Goal: Task Accomplishment & Management: Use online tool/utility

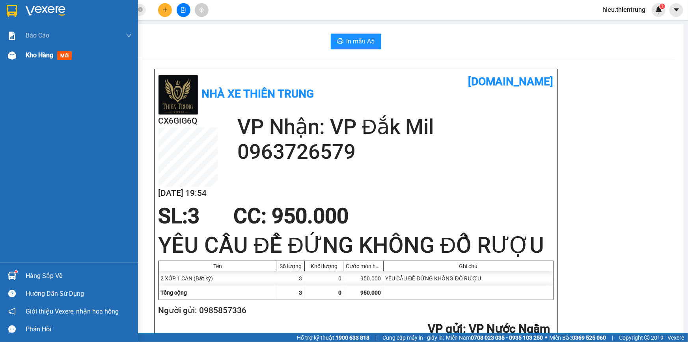
click at [35, 59] on span "Kho hàng" at bounding box center [40, 54] width 28 height 7
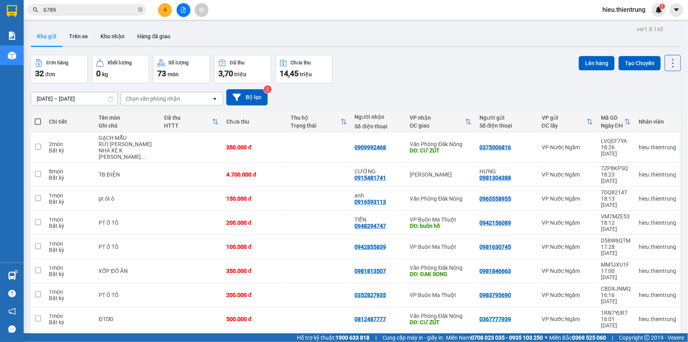
click at [40, 120] on span at bounding box center [38, 121] width 6 height 6
click at [38, 118] on input "checkbox" at bounding box center [38, 118] width 0 height 0
checkbox input "true"
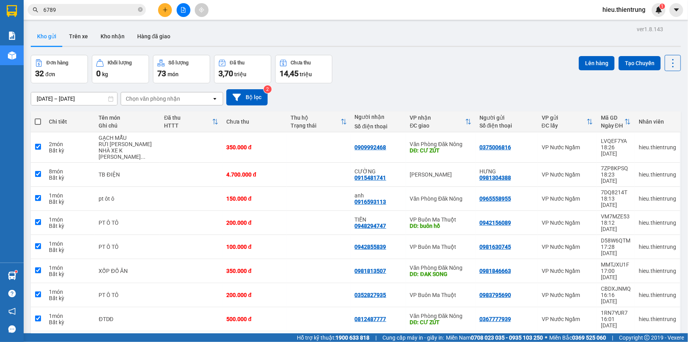
checkbox input "true"
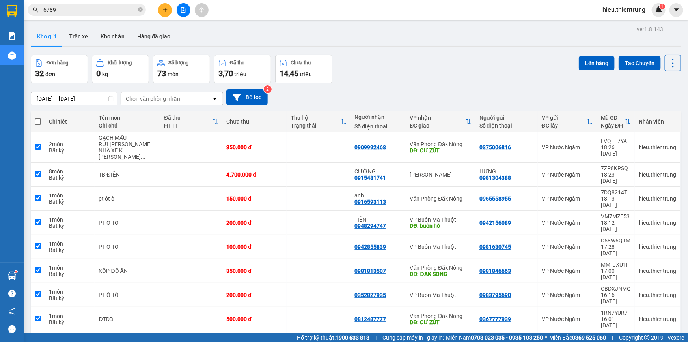
checkbox input "true"
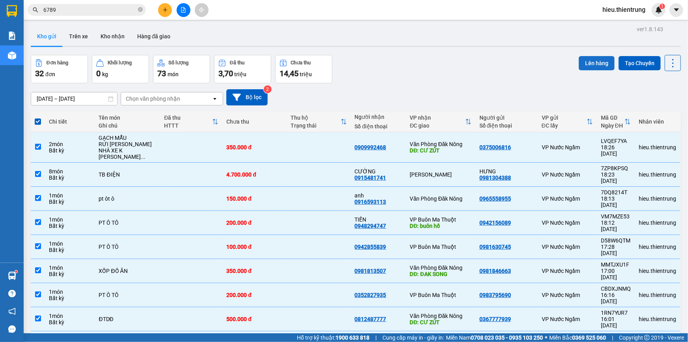
click at [592, 65] on button "Lên hàng" at bounding box center [597, 63] width 36 height 14
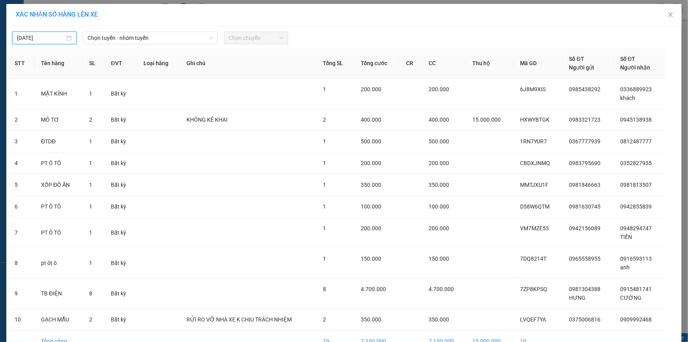
drag, startPoint x: 54, startPoint y: 35, endPoint x: 53, endPoint y: 42, distance: 6.4
click at [52, 36] on input "[DATE]" at bounding box center [41, 38] width 48 height 9
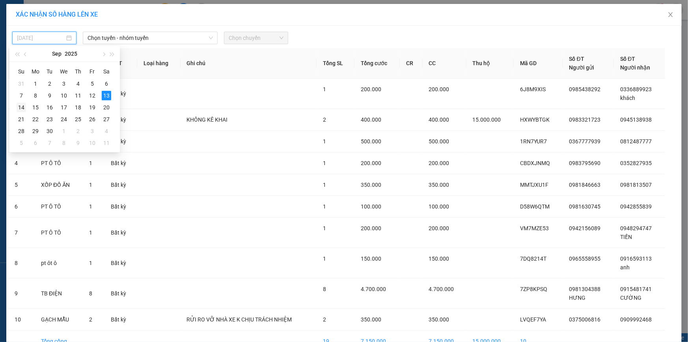
click at [18, 103] on div "14" at bounding box center [21, 107] width 9 height 9
type input "[DATE]"
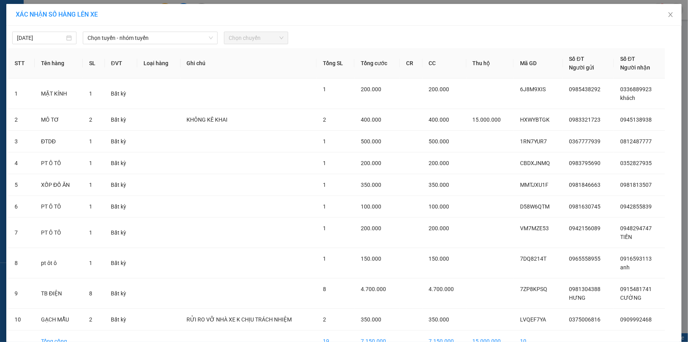
click at [129, 45] on div "14/09/2025 Chọn tuyến - nhóm tuyến Chọn chuyến STT Tên hàng SL ĐVT Loại hàng Gh…" at bounding box center [344, 202] width 676 height 353
click at [134, 43] on span "Chọn tuyến - nhóm tuyến" at bounding box center [150, 38] width 125 height 12
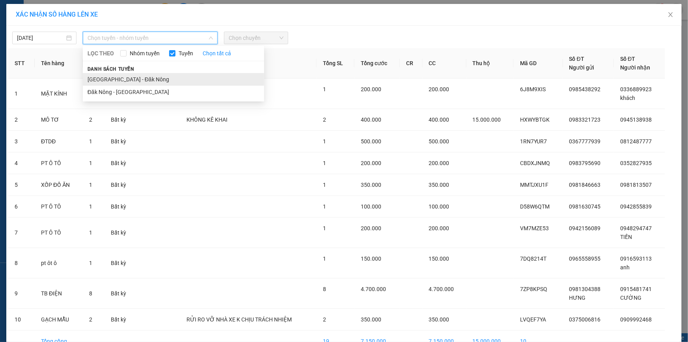
click at [109, 84] on li "[GEOGRAPHIC_DATA] - Đăk Nông" at bounding box center [173, 79] width 181 height 13
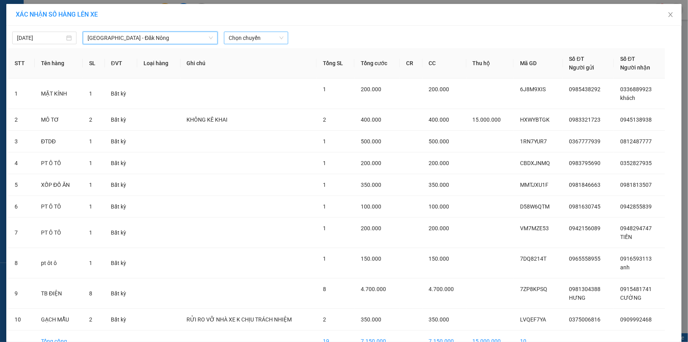
click at [256, 43] on span "Chọn chuyến" at bounding box center [256, 38] width 55 height 12
click at [248, 87] on td at bounding box center [249, 93] width 136 height 30
click at [239, 43] on span "Chọn chuyến" at bounding box center [256, 38] width 55 height 12
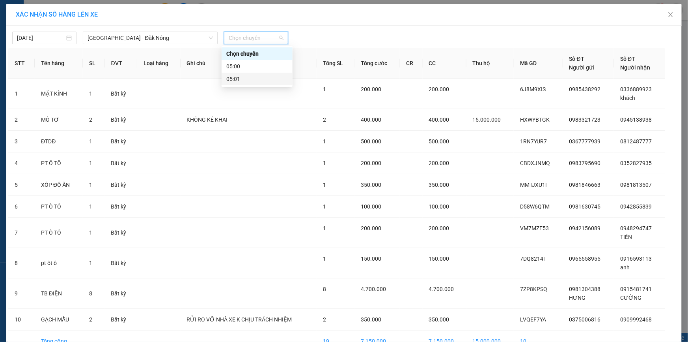
click at [237, 77] on div "05:01" at bounding box center [257, 79] width 62 height 9
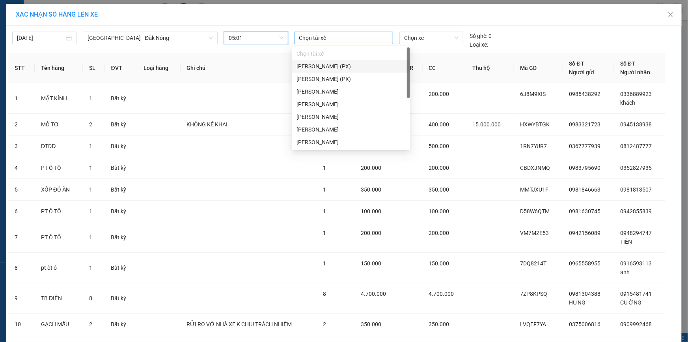
click at [333, 41] on div at bounding box center [343, 37] width 95 height 9
type input "T"
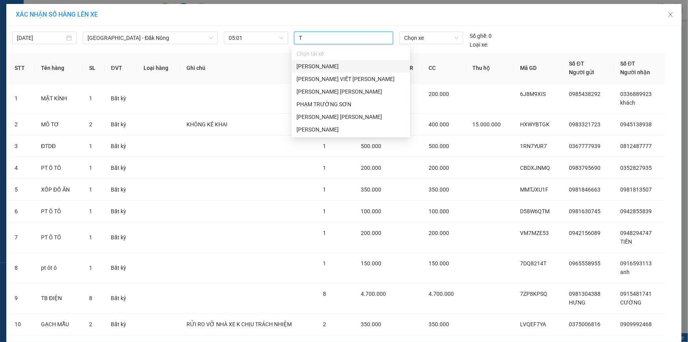
click at [325, 70] on div "[PERSON_NAME]" at bounding box center [351, 66] width 109 height 9
type input "TU"
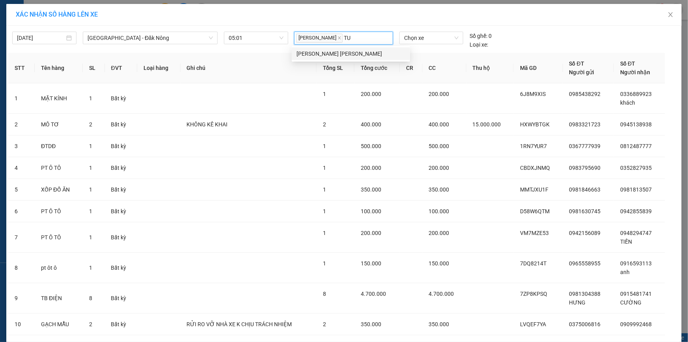
click at [346, 56] on div "[PERSON_NAME]" at bounding box center [351, 53] width 109 height 9
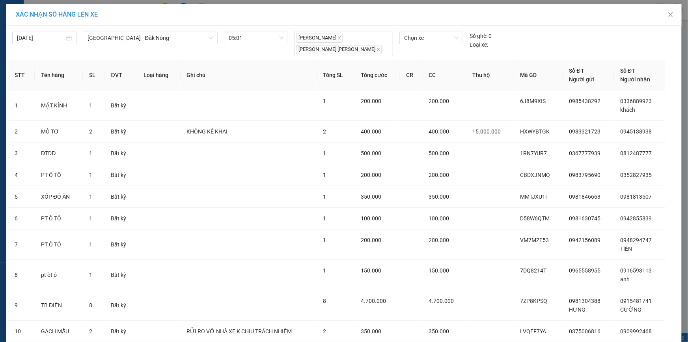
click at [423, 46] on div "Chọn xe" at bounding box center [431, 44] width 70 height 24
click at [425, 43] on span "Chọn xe" at bounding box center [431, 38] width 54 height 12
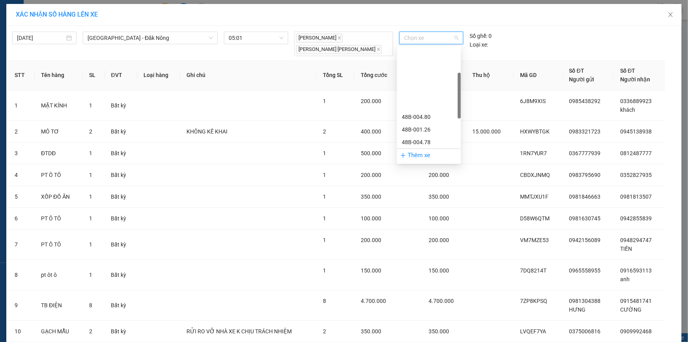
scroll to position [174, 0]
click at [439, 93] on div "48H-019.32" at bounding box center [429, 94] width 54 height 9
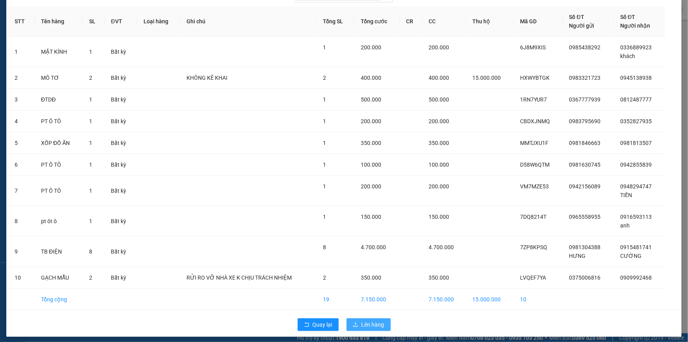
scroll to position [55, 0]
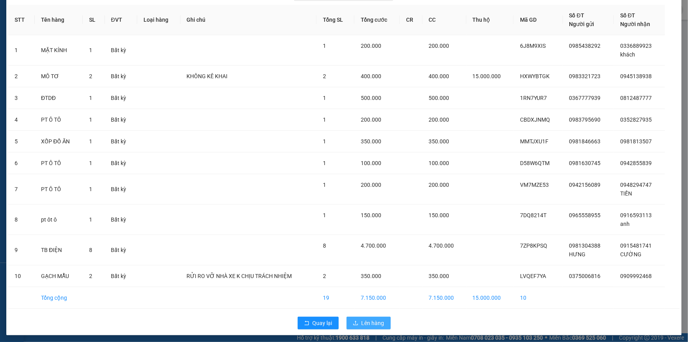
click at [362, 318] on span "Lên hàng" at bounding box center [373, 322] width 23 height 9
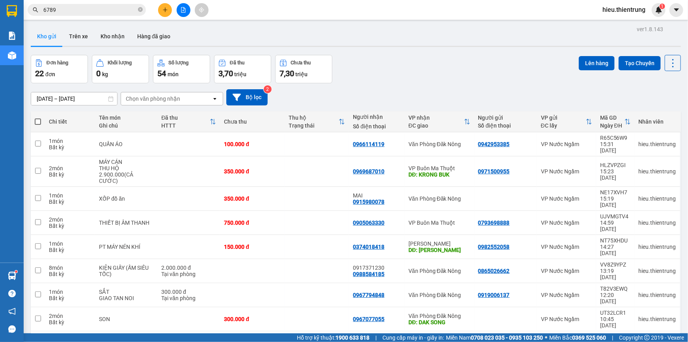
click at [35, 119] on span at bounding box center [38, 121] width 6 height 6
click at [38, 118] on input "checkbox" at bounding box center [38, 118] width 0 height 0
checkbox input "true"
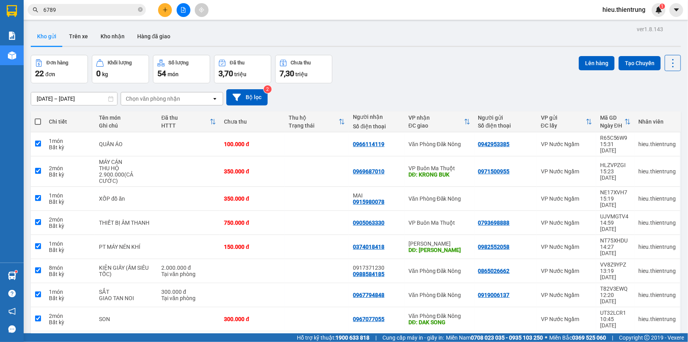
checkbox input "true"
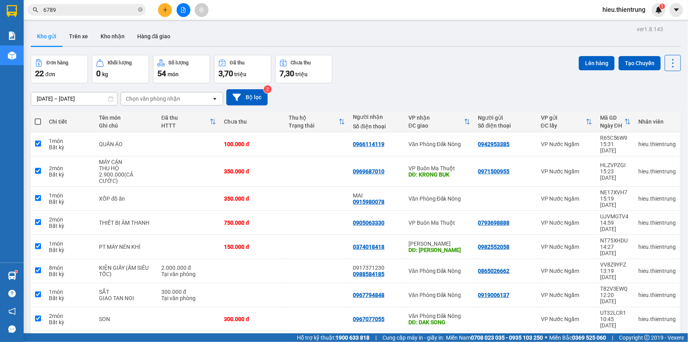
checkbox input "true"
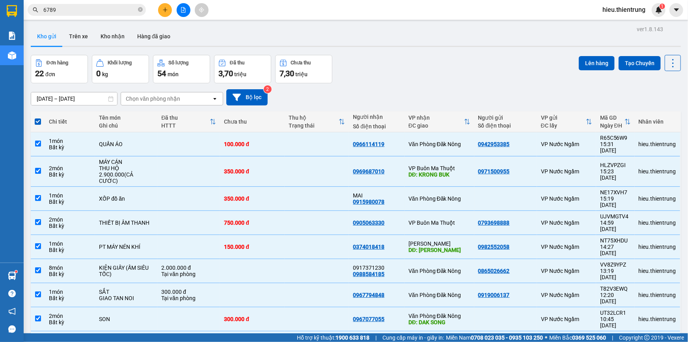
drag, startPoint x: 579, startPoint y: 54, endPoint x: 553, endPoint y: 56, distance: 26.9
click at [579, 54] on div "ver 1.8.143 Kho gửi Trên xe Kho nhận Hàng đã giao Đơn hàng 22 đơn Khối lượng 0 …" at bounding box center [356, 216] width 657 height 384
drag, startPoint x: 590, startPoint y: 52, endPoint x: 585, endPoint y: 62, distance: 11.1
click at [589, 54] on div "ver 1.8.143 Kho gửi Trên xe Kho nhận Hàng đã giao Đơn hàng 22 đơn Khối lượng 0 …" at bounding box center [356, 216] width 657 height 384
click at [584, 63] on button "Lên hàng" at bounding box center [597, 63] width 36 height 14
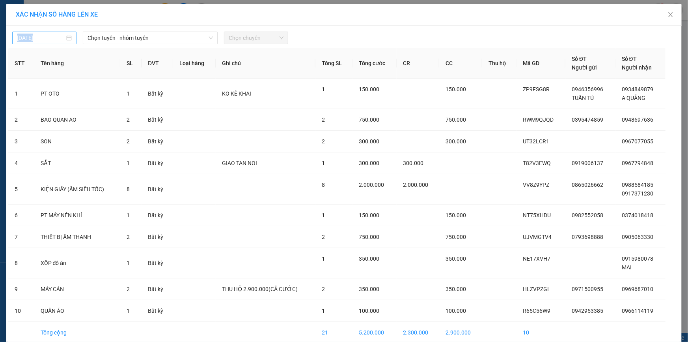
drag, startPoint x: 74, startPoint y: 39, endPoint x: 70, endPoint y: 38, distance: 4.4
click at [72, 38] on div "[DATE]" at bounding box center [44, 38] width 71 height 13
click at [61, 37] on input "[DATE]" at bounding box center [41, 38] width 48 height 9
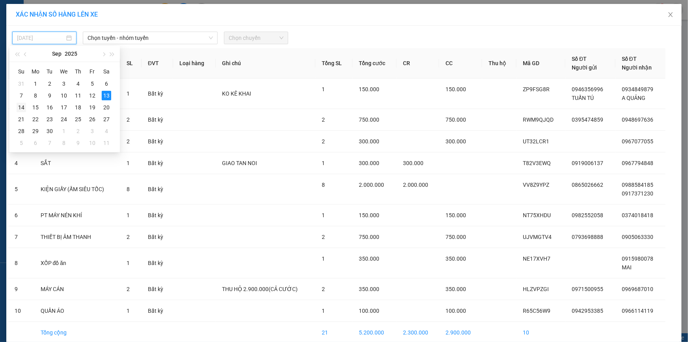
click at [18, 109] on div "14" at bounding box center [21, 107] width 9 height 9
type input "[DATE]"
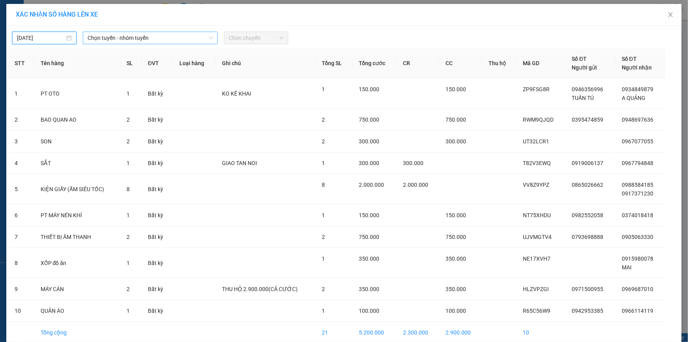
click at [122, 39] on span "Chọn tuyến - nhóm tuyến" at bounding box center [150, 38] width 125 height 12
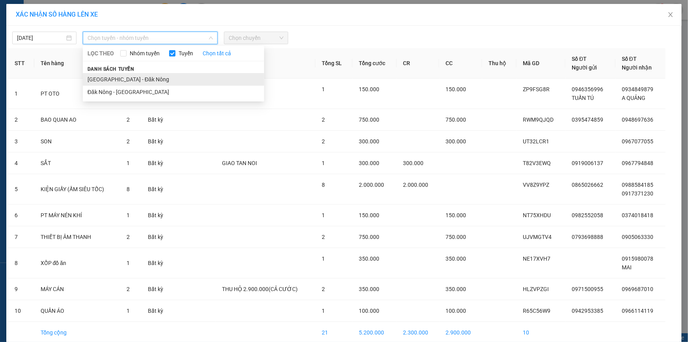
click at [122, 75] on li "[GEOGRAPHIC_DATA] - Đăk Nông" at bounding box center [173, 79] width 181 height 13
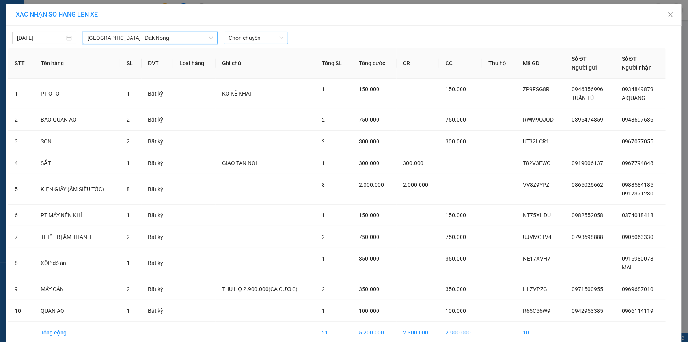
click at [261, 32] on span "Chọn chuyến" at bounding box center [256, 38] width 55 height 12
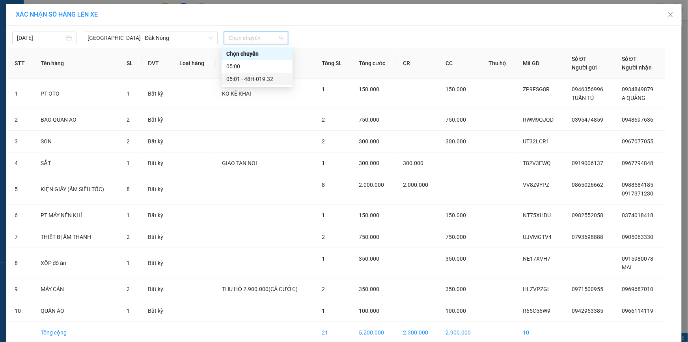
click at [254, 77] on div "05:01 - 48H-019.32" at bounding box center [257, 79] width 62 height 9
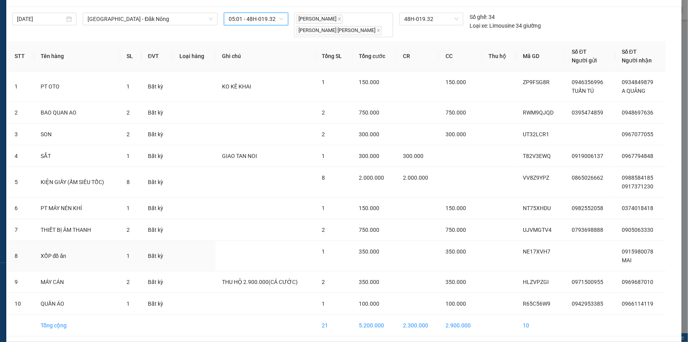
scroll to position [47, 0]
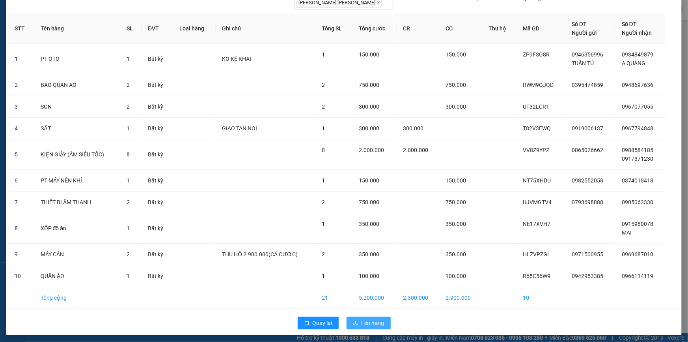
click at [364, 318] on span "Lên hàng" at bounding box center [373, 322] width 23 height 9
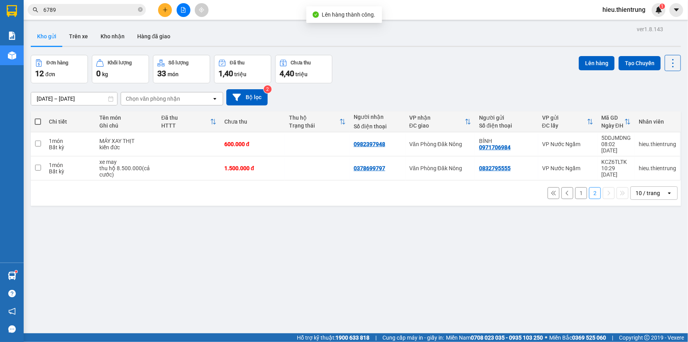
click at [37, 123] on span at bounding box center [38, 121] width 6 height 6
click at [38, 118] on input "checkbox" at bounding box center [38, 118] width 0 height 0
checkbox input "true"
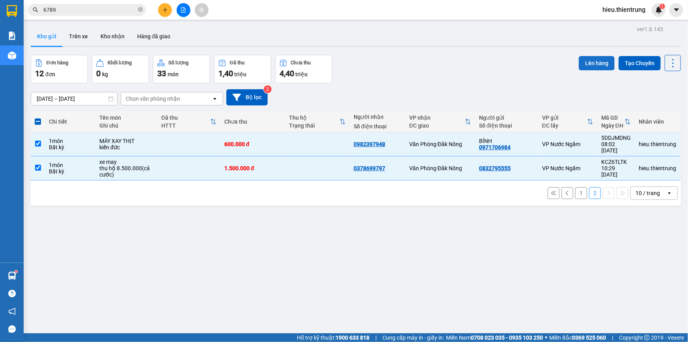
click at [586, 63] on button "Lên hàng" at bounding box center [597, 63] width 36 height 14
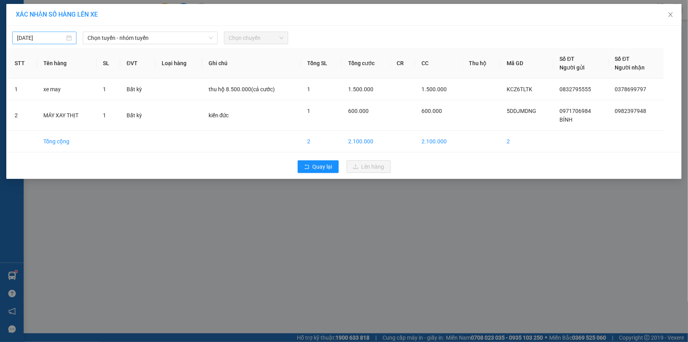
click at [67, 35] on div "[DATE]" at bounding box center [44, 38] width 55 height 9
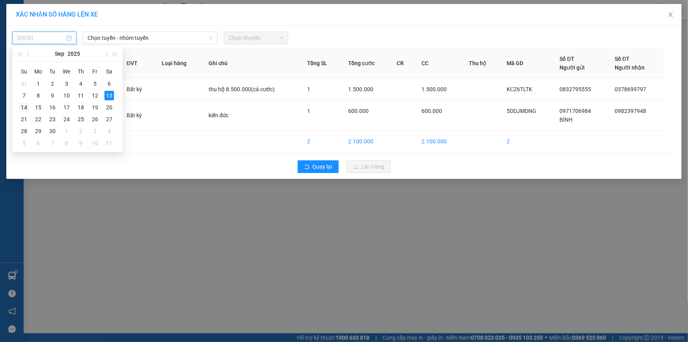
click at [22, 107] on div "14" at bounding box center [23, 107] width 9 height 9
type input "[DATE]"
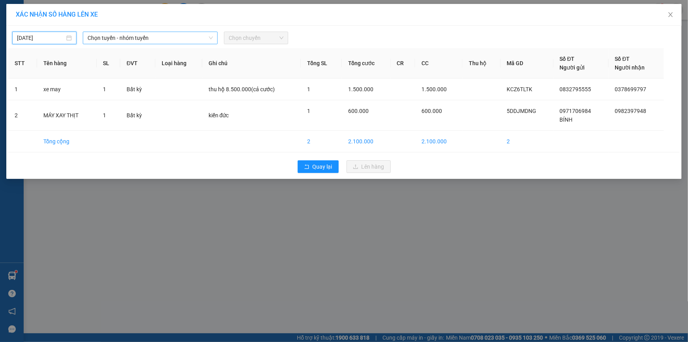
click at [133, 39] on span "Chọn tuyến - nhóm tuyến" at bounding box center [150, 38] width 125 height 12
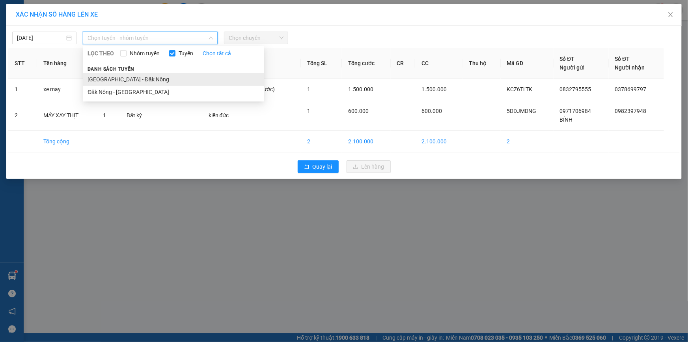
click at [123, 75] on li "[GEOGRAPHIC_DATA] - Đăk Nông" at bounding box center [173, 79] width 181 height 13
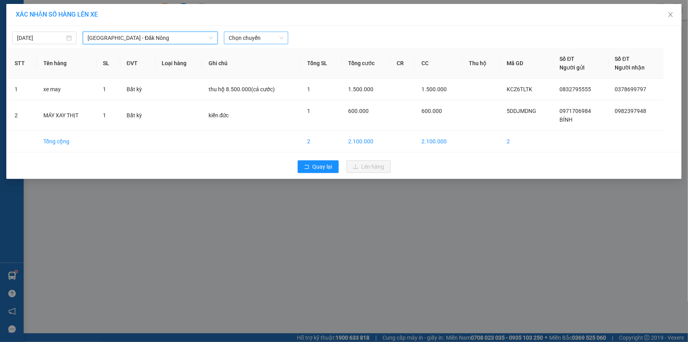
click at [245, 35] on span "Chọn chuyến" at bounding box center [256, 38] width 55 height 12
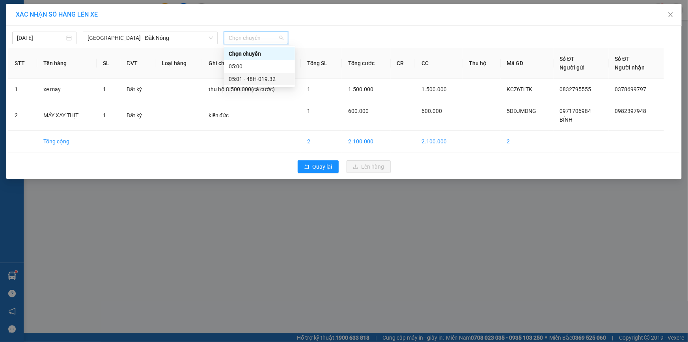
drag, startPoint x: 248, startPoint y: 72, endPoint x: 249, endPoint y: 76, distance: 4.0
click at [248, 74] on div "05:01 - 48H-019.32" at bounding box center [259, 79] width 71 height 13
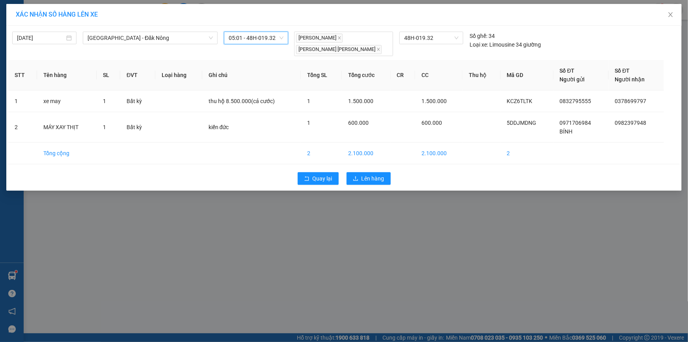
click at [249, 76] on th "Ghi chú" at bounding box center [251, 75] width 99 height 30
drag, startPoint x: 252, startPoint y: 32, endPoint x: 259, endPoint y: 44, distance: 14.3
click at [252, 32] on span "05:01 - 48H-019.32" at bounding box center [256, 38] width 55 height 12
drag, startPoint x: 251, startPoint y: 75, endPoint x: 270, endPoint y: 94, distance: 26.5
click at [251, 77] on div "05:01 - 48H-019.32" at bounding box center [260, 79] width 62 height 9
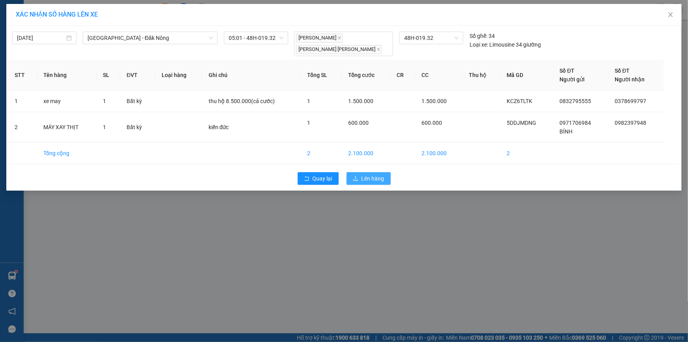
click at [367, 172] on button "Lên hàng" at bounding box center [369, 178] width 44 height 13
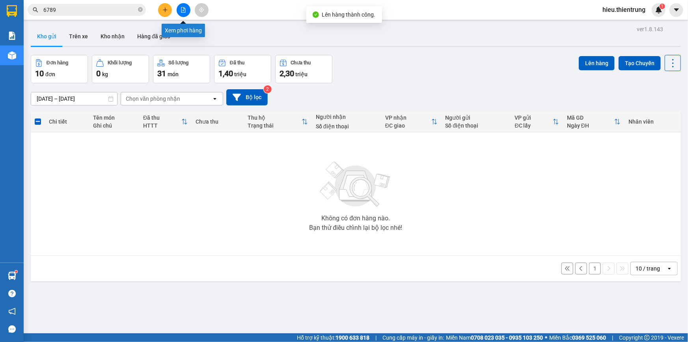
click at [188, 11] on button at bounding box center [184, 10] width 14 height 14
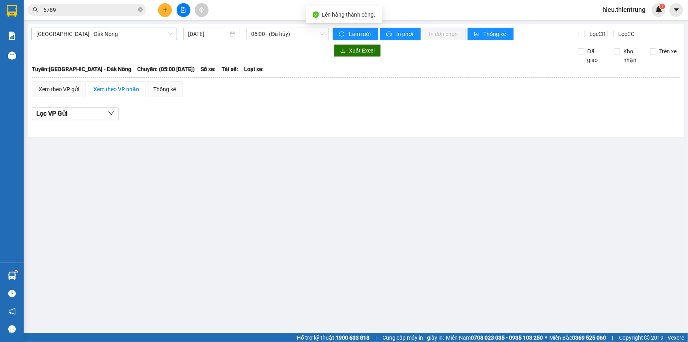
drag, startPoint x: 127, startPoint y: 29, endPoint x: 123, endPoint y: 34, distance: 7.0
click at [127, 29] on span "[GEOGRAPHIC_DATA] - Đăk Nông" at bounding box center [104, 34] width 136 height 12
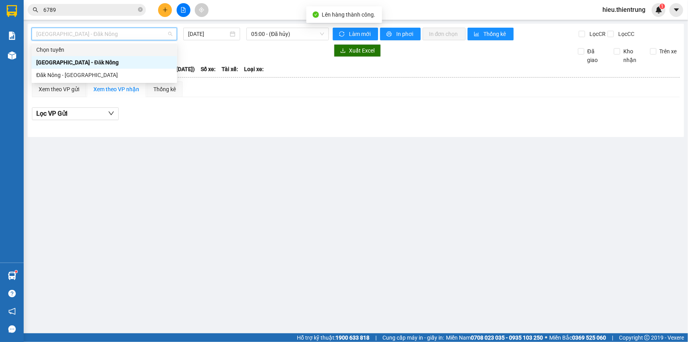
click at [93, 55] on div "Chọn tuyến" at bounding box center [105, 49] width 146 height 13
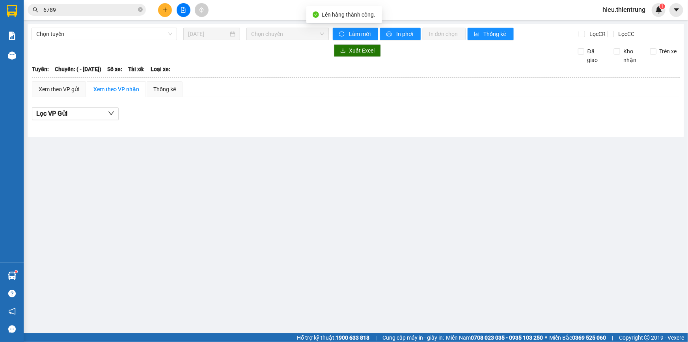
drag, startPoint x: 103, startPoint y: 25, endPoint x: 87, endPoint y: 50, distance: 29.2
click at [102, 29] on div "Chọn tuyến 13/09/2025 Chọn chuyến Làm mới In phơi In đơn chọn Thống kê Lọc CR L…" at bounding box center [356, 80] width 657 height 113
click at [82, 39] on span "Chọn tuyến" at bounding box center [104, 34] width 136 height 12
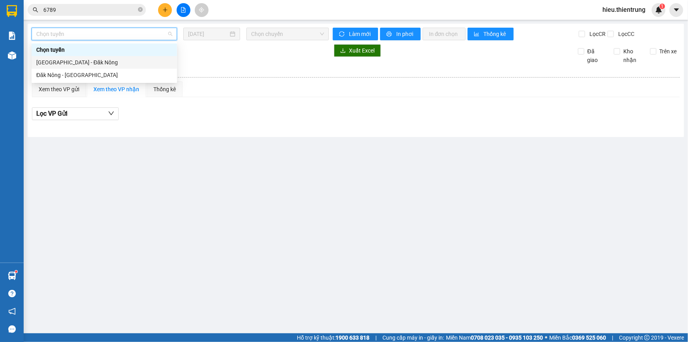
click at [66, 73] on div "Đăk Nông - [GEOGRAPHIC_DATA]" at bounding box center [104, 75] width 136 height 9
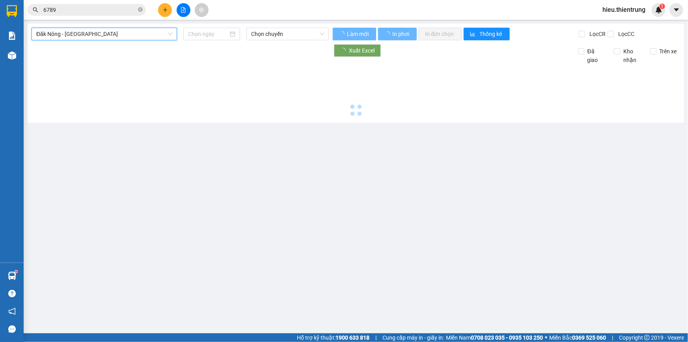
type input "[DATE]"
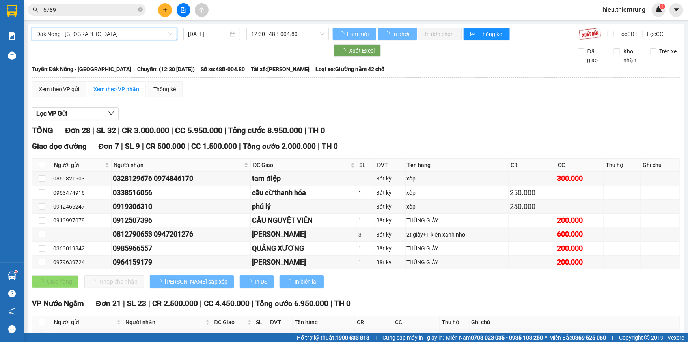
drag, startPoint x: 83, startPoint y: 31, endPoint x: 78, endPoint y: 41, distance: 10.9
click at [83, 32] on span "Đăk Nông - [GEOGRAPHIC_DATA]" at bounding box center [104, 34] width 136 height 12
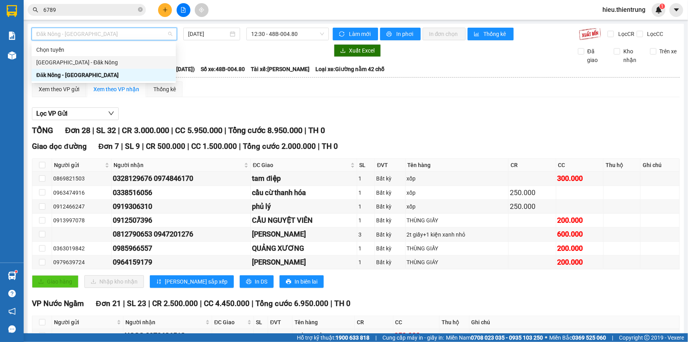
click at [67, 59] on div "[GEOGRAPHIC_DATA] - Đăk Nông" at bounding box center [103, 62] width 135 height 9
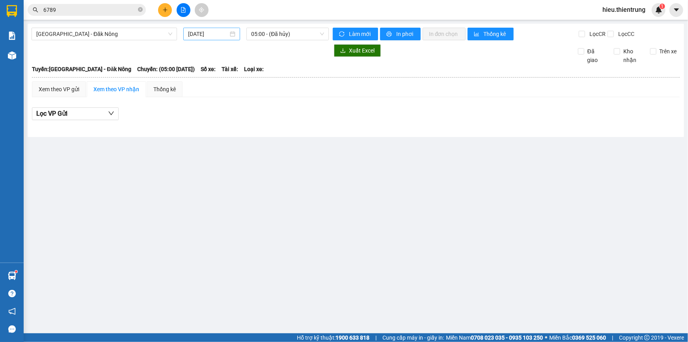
drag, startPoint x: 202, startPoint y: 42, endPoint x: 209, endPoint y: 37, distance: 8.1
click at [205, 40] on div "Hà Nội - Đăk Nông 13/09/2025 05:00 - (Đã hủy) Làm mới In phơi In đơn chọn Thống…" at bounding box center [356, 80] width 657 height 113
click at [211, 35] on input "[DATE]" at bounding box center [208, 34] width 40 height 9
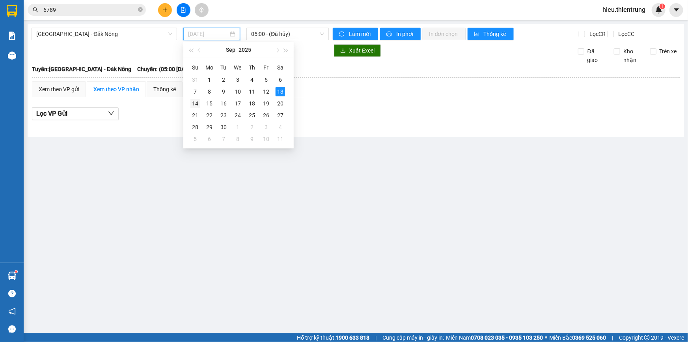
click at [191, 100] on div "14" at bounding box center [194, 103] width 9 height 9
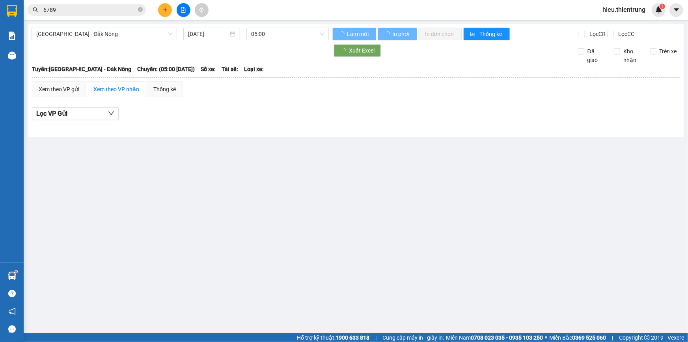
click at [277, 43] on div "Hà Nội - Đăk Nông 14/09/2025 05:00 Làm mới In phơi In đơn chọn Thống kê Lọc CR …" at bounding box center [356, 80] width 657 height 113
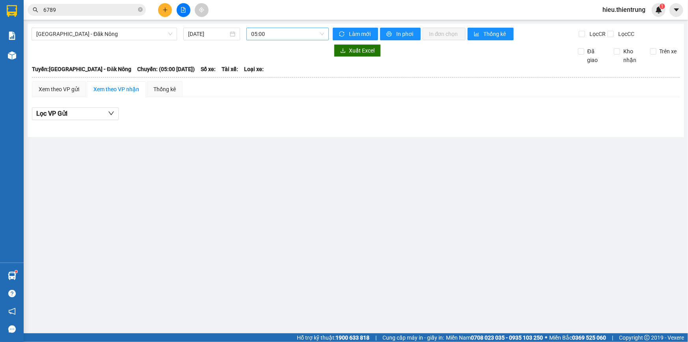
click at [290, 34] on span "05:00" at bounding box center [287, 34] width 73 height 12
click at [282, 72] on div "05:01 - 48H-019.32" at bounding box center [283, 75] width 62 height 9
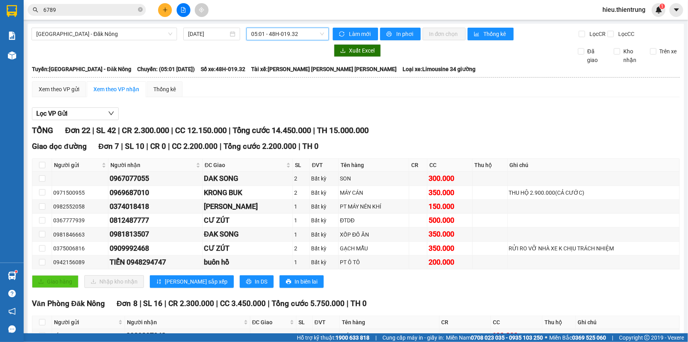
drag, startPoint x: 220, startPoint y: 35, endPoint x: 222, endPoint y: 41, distance: 6.1
click at [220, 35] on input "[DATE]" at bounding box center [208, 34] width 40 height 9
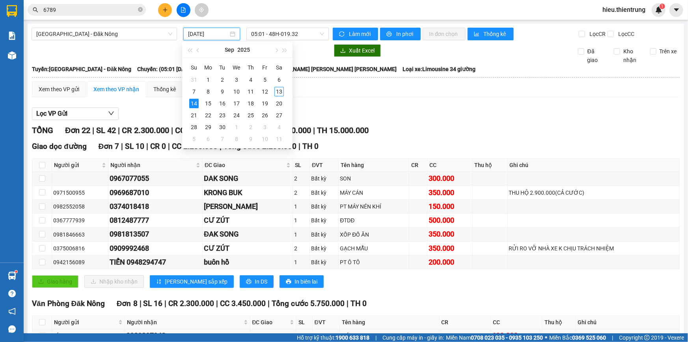
click at [312, 55] on div at bounding box center [180, 50] width 297 height 13
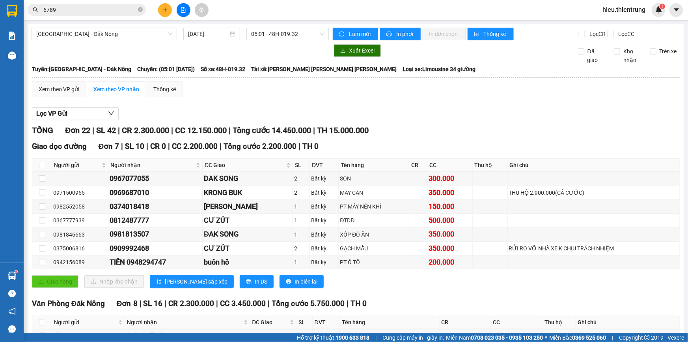
click at [186, 16] on div "Kết quả tìm kiếm ( 197 ) Bộ lọc Ngày tạo đơn gần nhất Mã ĐH Trạng thái Món hàng…" at bounding box center [344, 10] width 688 height 20
click at [184, 16] on button at bounding box center [184, 10] width 14 height 14
click at [204, 35] on input "[DATE]" at bounding box center [208, 34] width 40 height 9
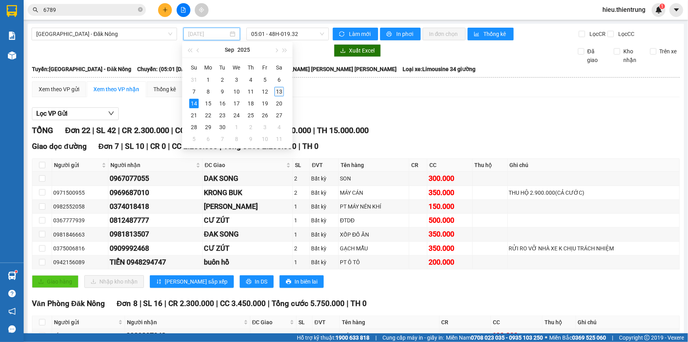
click at [277, 94] on div "13" at bounding box center [279, 91] width 9 height 9
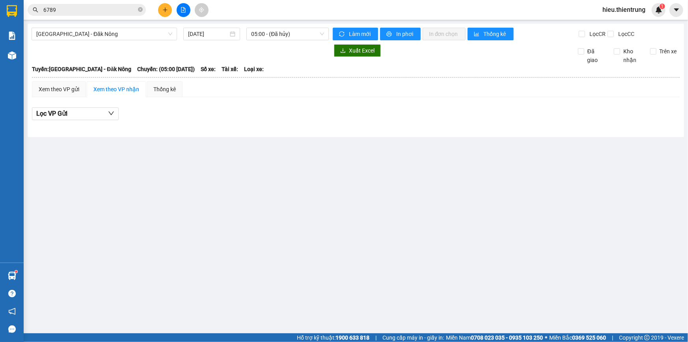
click at [281, 40] on div "[GEOGRAPHIC_DATA] - Đăk Nông [DATE] 05:00 - ([GEOGRAPHIC_DATA]) Làm mới In phơi…" at bounding box center [356, 80] width 657 height 113
drag, startPoint x: 283, startPoint y: 34, endPoint x: 283, endPoint y: 44, distance: 9.9
click at [284, 34] on span "05:00 - (Đã hủy)" at bounding box center [287, 34] width 73 height 12
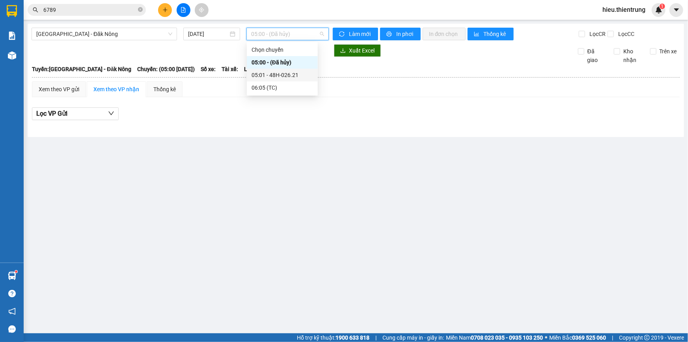
click at [277, 72] on div "05:01 - 48H-026.21" at bounding box center [283, 75] width 62 height 9
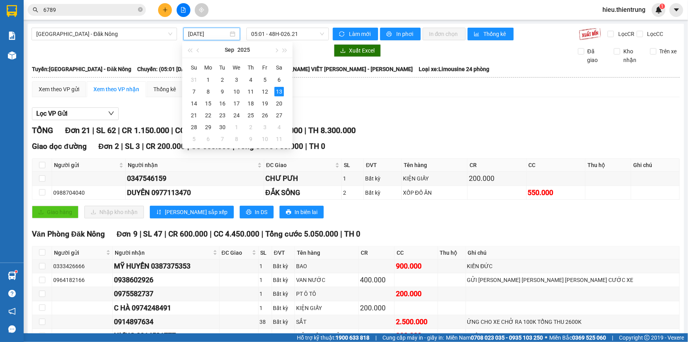
click at [199, 37] on input "[DATE]" at bounding box center [208, 34] width 40 height 9
click at [195, 103] on div "14" at bounding box center [193, 103] width 9 height 9
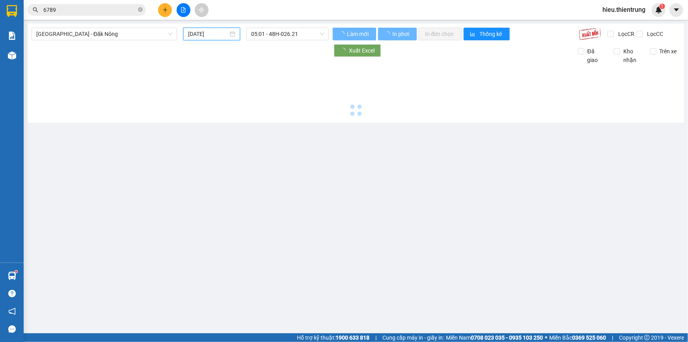
type input "[DATE]"
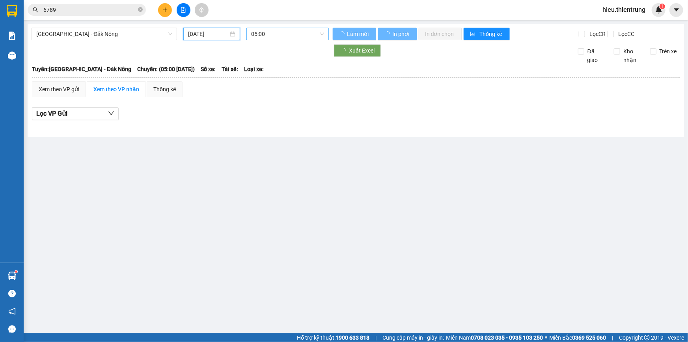
click at [280, 33] on span "05:00" at bounding box center [287, 34] width 73 height 12
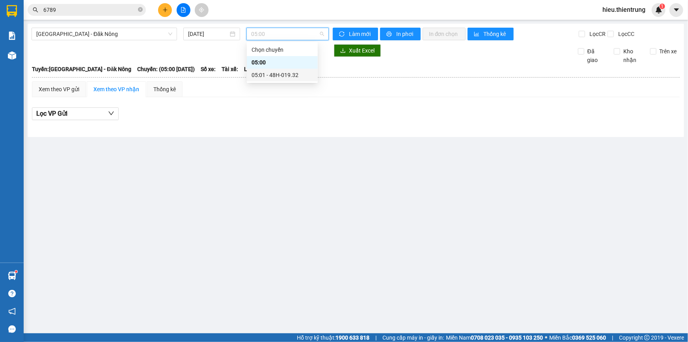
click at [271, 75] on div "05:01 - 48H-019.32" at bounding box center [283, 75] width 62 height 9
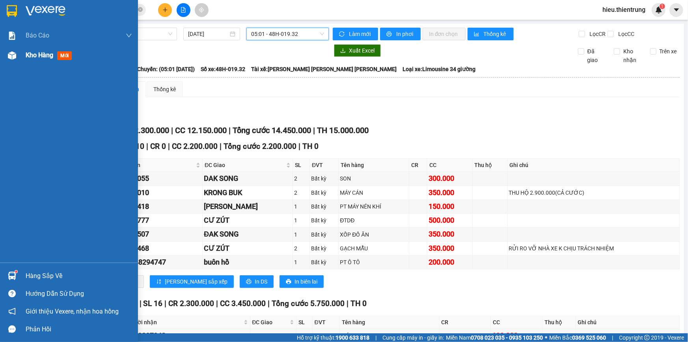
click at [16, 59] on div at bounding box center [12, 56] width 14 height 14
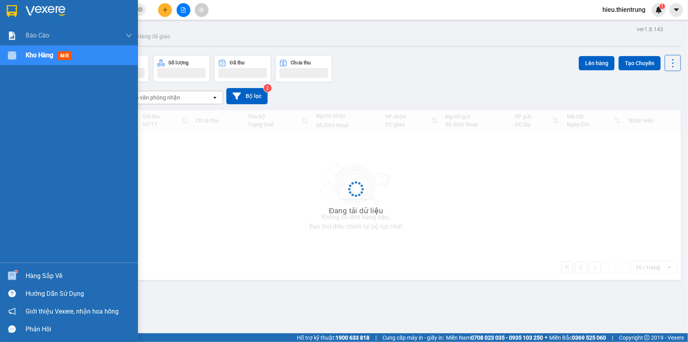
click at [16, 59] on div at bounding box center [12, 56] width 14 height 14
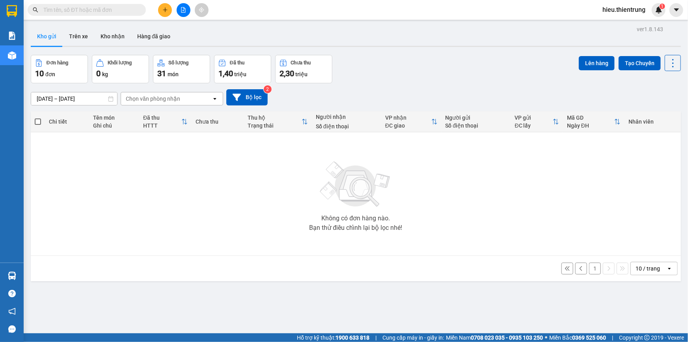
click at [597, 273] on div "1 10 / trang open" at bounding box center [356, 267] width 644 height 13
click at [591, 272] on button "1" at bounding box center [595, 268] width 12 height 12
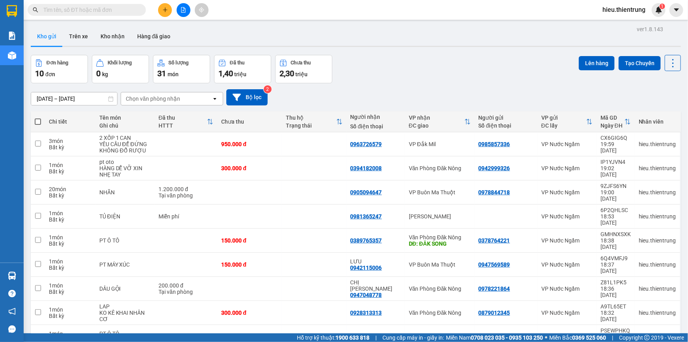
click at [36, 121] on span at bounding box center [38, 121] width 6 height 6
click at [38, 118] on input "checkbox" at bounding box center [38, 118] width 0 height 0
checkbox input "true"
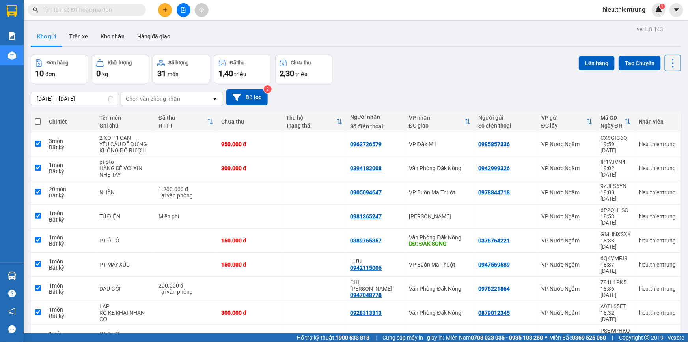
checkbox input "true"
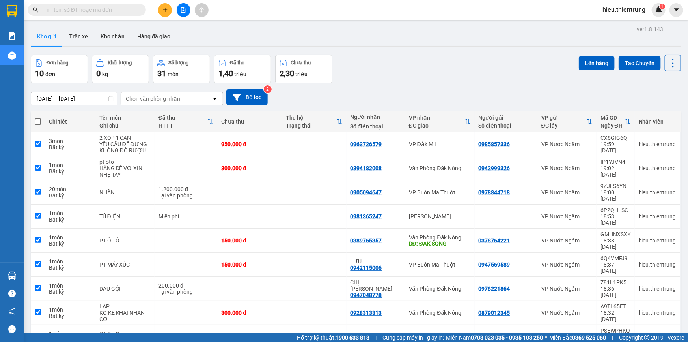
checkbox input "true"
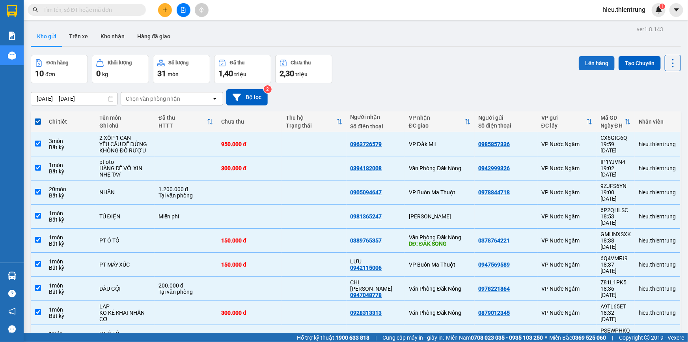
click at [589, 64] on button "Lên hàng" at bounding box center [597, 63] width 36 height 14
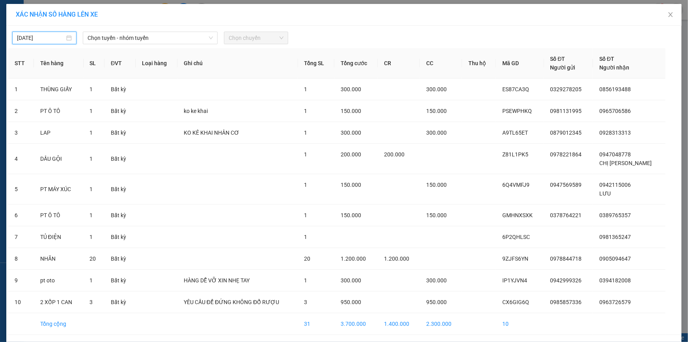
click at [50, 38] on input "[DATE]" at bounding box center [41, 38] width 48 height 9
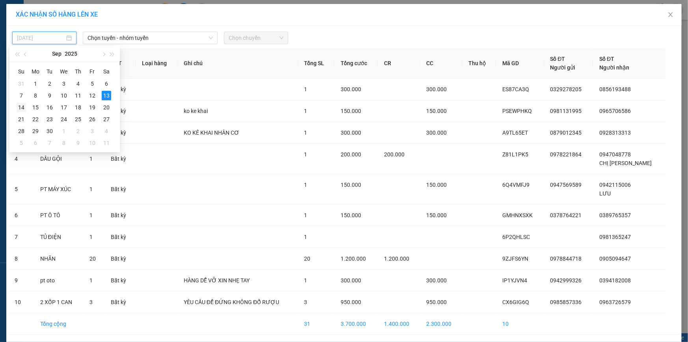
click at [23, 107] on div "14" at bounding box center [21, 107] width 9 height 9
type input "[DATE]"
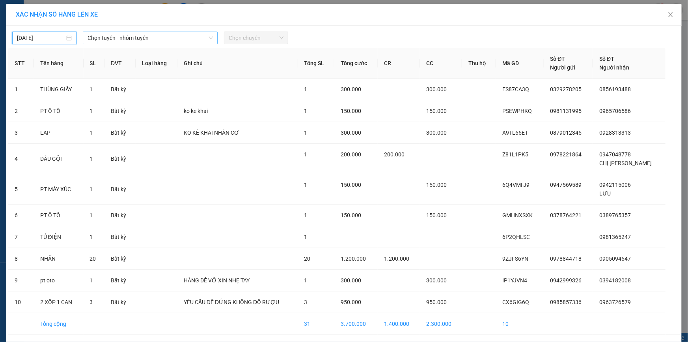
click at [114, 42] on span "Chọn tuyến - nhóm tuyến" at bounding box center [150, 38] width 125 height 12
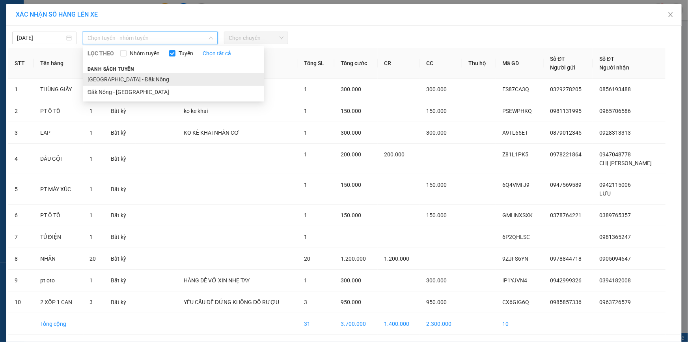
click at [114, 79] on li "[GEOGRAPHIC_DATA] - Đăk Nông" at bounding box center [173, 79] width 181 height 13
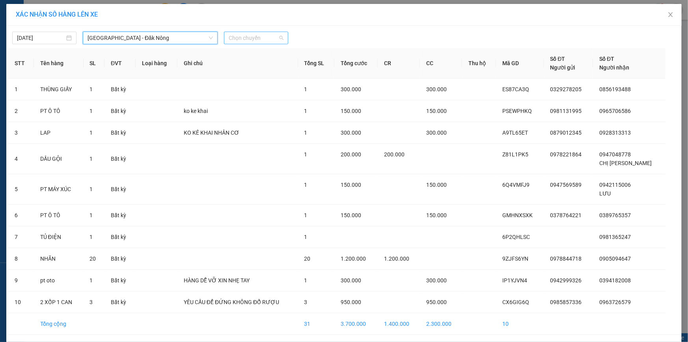
click at [256, 39] on span "Chọn chuyến" at bounding box center [256, 38] width 55 height 12
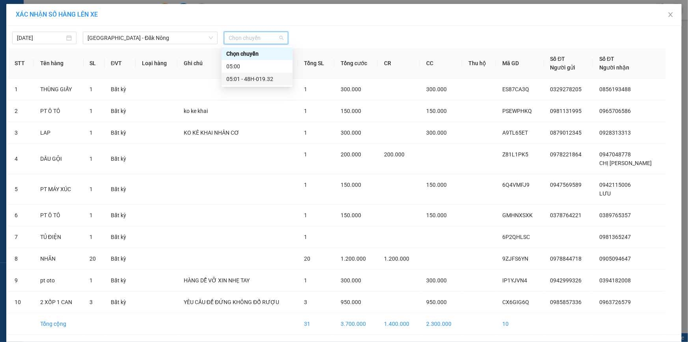
click at [246, 76] on div "05:01 - 48H-019.32" at bounding box center [257, 79] width 62 height 9
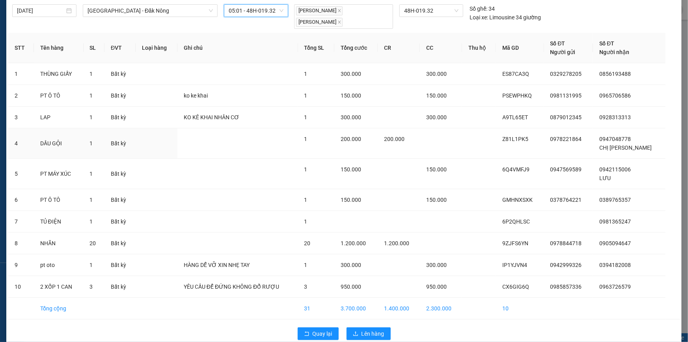
scroll to position [37, 0]
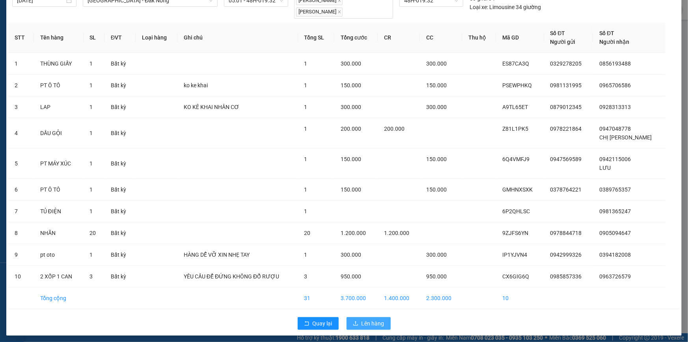
click at [362, 319] on span "Lên hàng" at bounding box center [373, 323] width 23 height 9
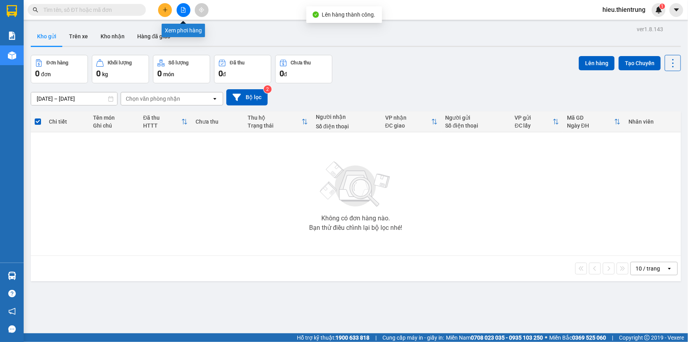
click at [186, 10] on button at bounding box center [184, 10] width 14 height 14
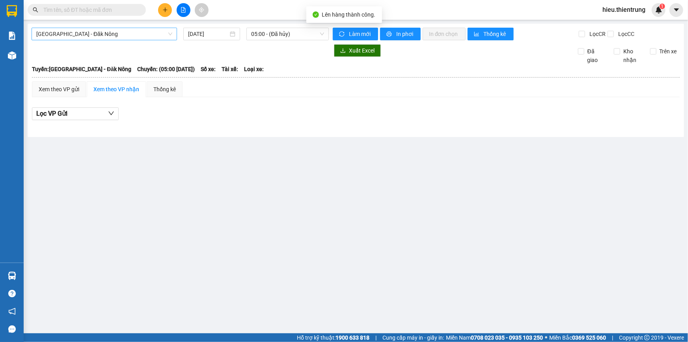
drag, startPoint x: 92, startPoint y: 32, endPoint x: 105, endPoint y: 35, distance: 13.6
click at [93, 32] on span "[GEOGRAPHIC_DATA] - Đăk Nông" at bounding box center [104, 34] width 136 height 12
click at [204, 41] on div "[GEOGRAPHIC_DATA] - Đăk Nông [DATE] 05:00 - ([GEOGRAPHIC_DATA]) Làm mới In phơi…" at bounding box center [356, 80] width 657 height 113
click at [216, 33] on input "[DATE]" at bounding box center [208, 34] width 40 height 9
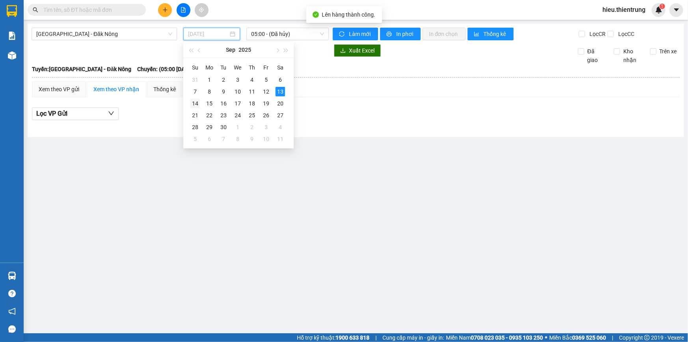
click at [198, 102] on div "14" at bounding box center [194, 103] width 9 height 9
type input "[DATE]"
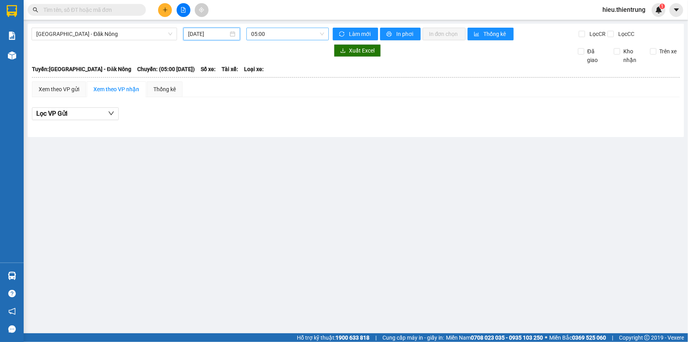
click at [280, 39] on span "05:00" at bounding box center [287, 34] width 73 height 12
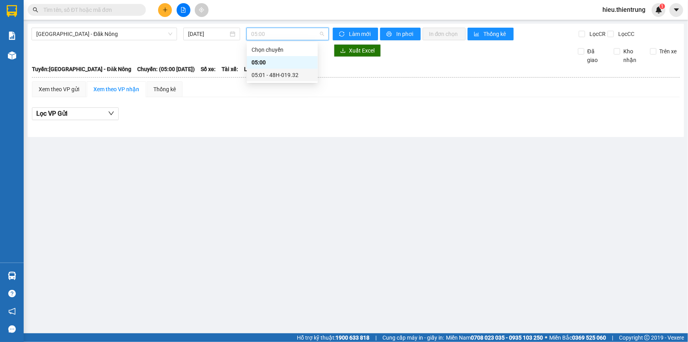
click at [271, 79] on div "05:01 - 48H-019.32" at bounding box center [282, 75] width 71 height 13
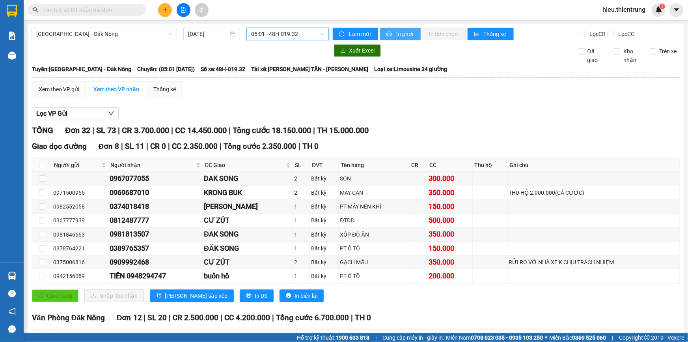
click at [400, 30] on span "In phơi" at bounding box center [405, 34] width 18 height 9
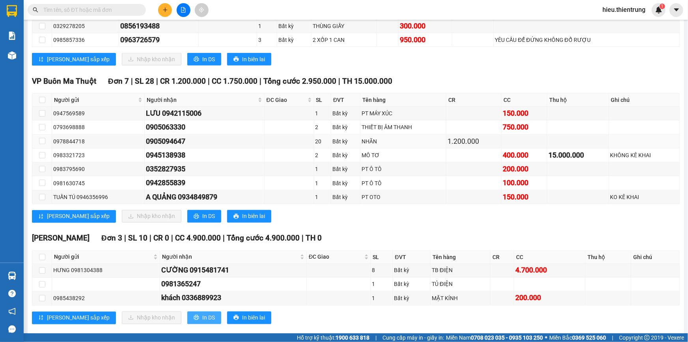
scroll to position [560, 0]
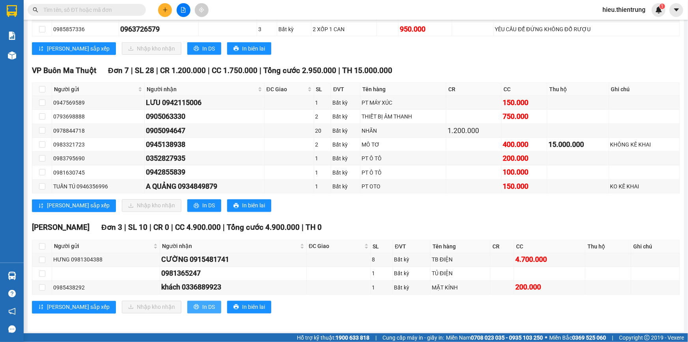
click at [202, 304] on span "In DS" at bounding box center [208, 307] width 13 height 9
drag, startPoint x: 168, startPoint y: 204, endPoint x: 177, endPoint y: 207, distance: 9.9
click at [202, 204] on span "In DS" at bounding box center [208, 205] width 13 height 9
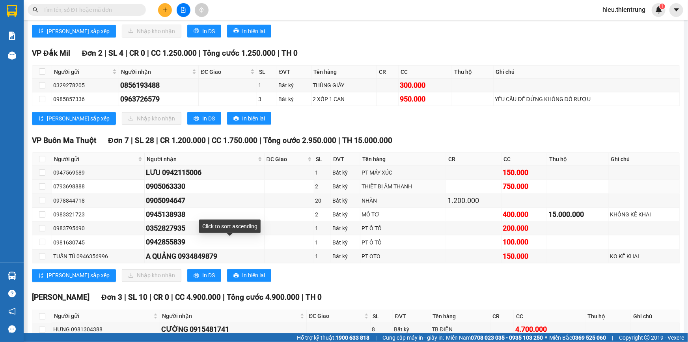
scroll to position [453, 0]
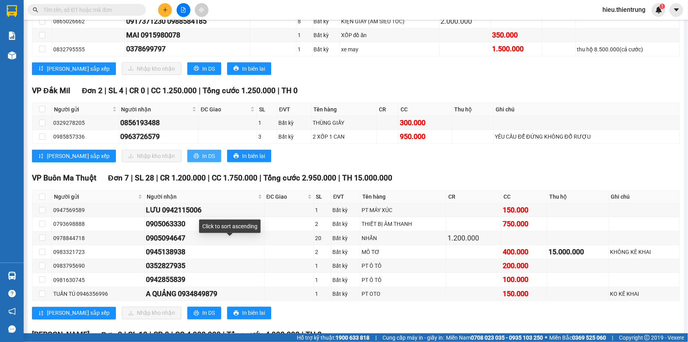
click at [202, 154] on span "In DS" at bounding box center [208, 155] width 13 height 9
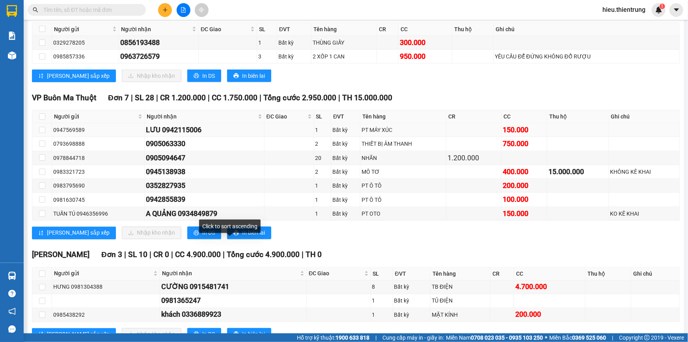
scroll to position [560, 0]
